Goal: Task Accomplishment & Management: Complete application form

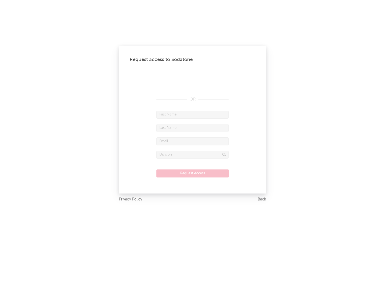
click at [193, 114] on input "text" at bounding box center [192, 115] width 72 height 8
type input "[PERSON_NAME]"
click at [193, 128] on input "text" at bounding box center [192, 128] width 72 height 8
type input "[PERSON_NAME]"
click at [193, 141] on input "text" at bounding box center [192, 141] width 72 height 8
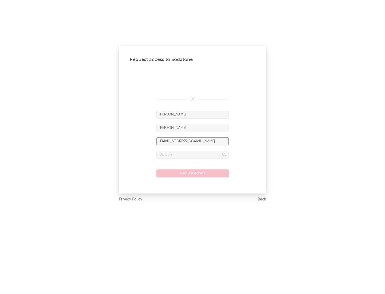
type input "[EMAIL_ADDRESS][DOMAIN_NAME]"
click at [193, 155] on input "text" at bounding box center [192, 155] width 72 height 8
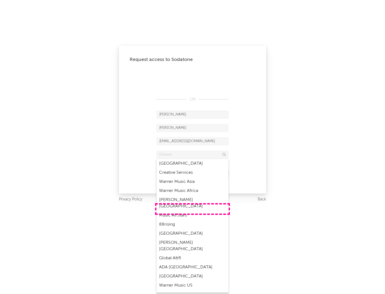
click at [193, 211] on div "Music All Stars" at bounding box center [192, 215] width 72 height 9
type input "Music All Stars"
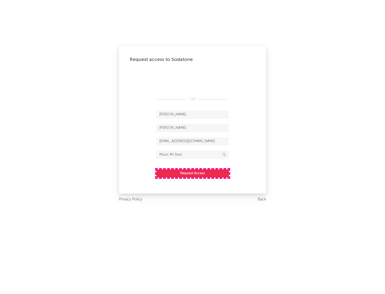
click at [193, 173] on button "Request Access" at bounding box center [192, 174] width 72 height 8
